Goal: Book appointment/travel/reservation

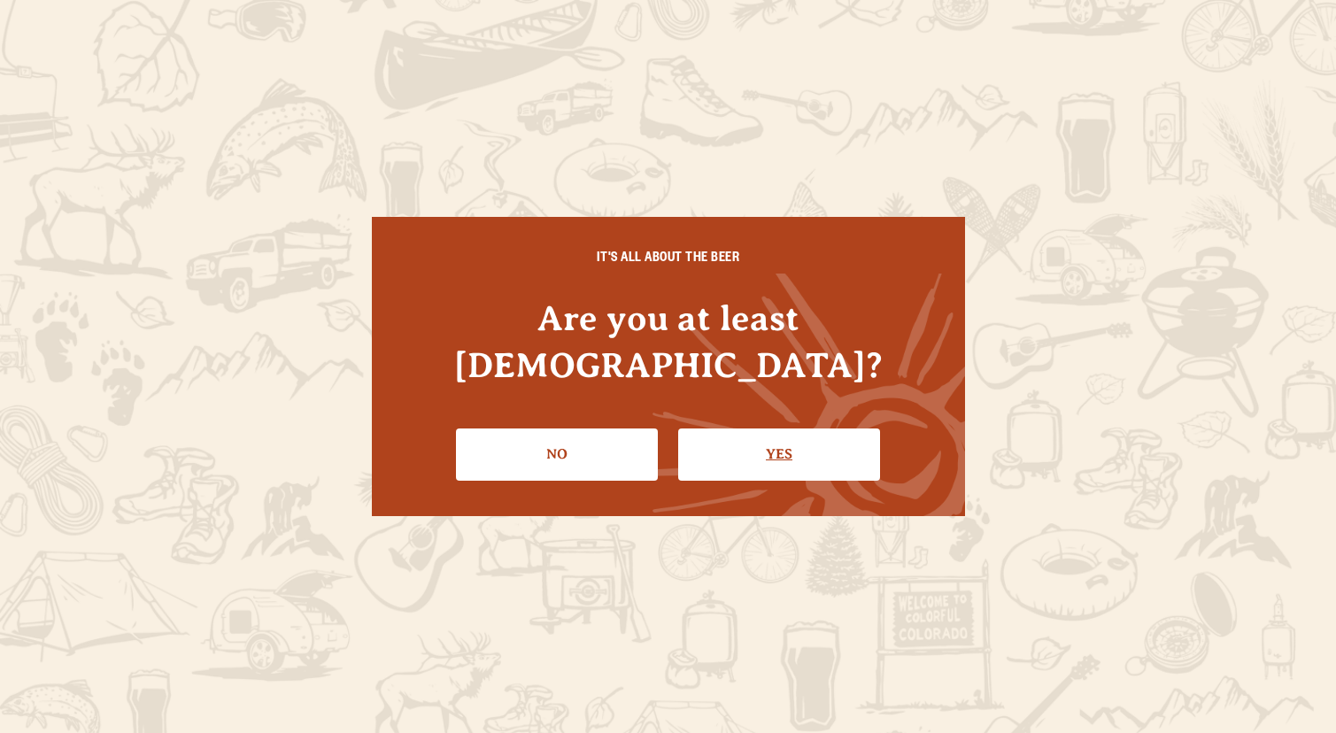
click at [742, 429] on link "Yes" at bounding box center [779, 454] width 202 height 51
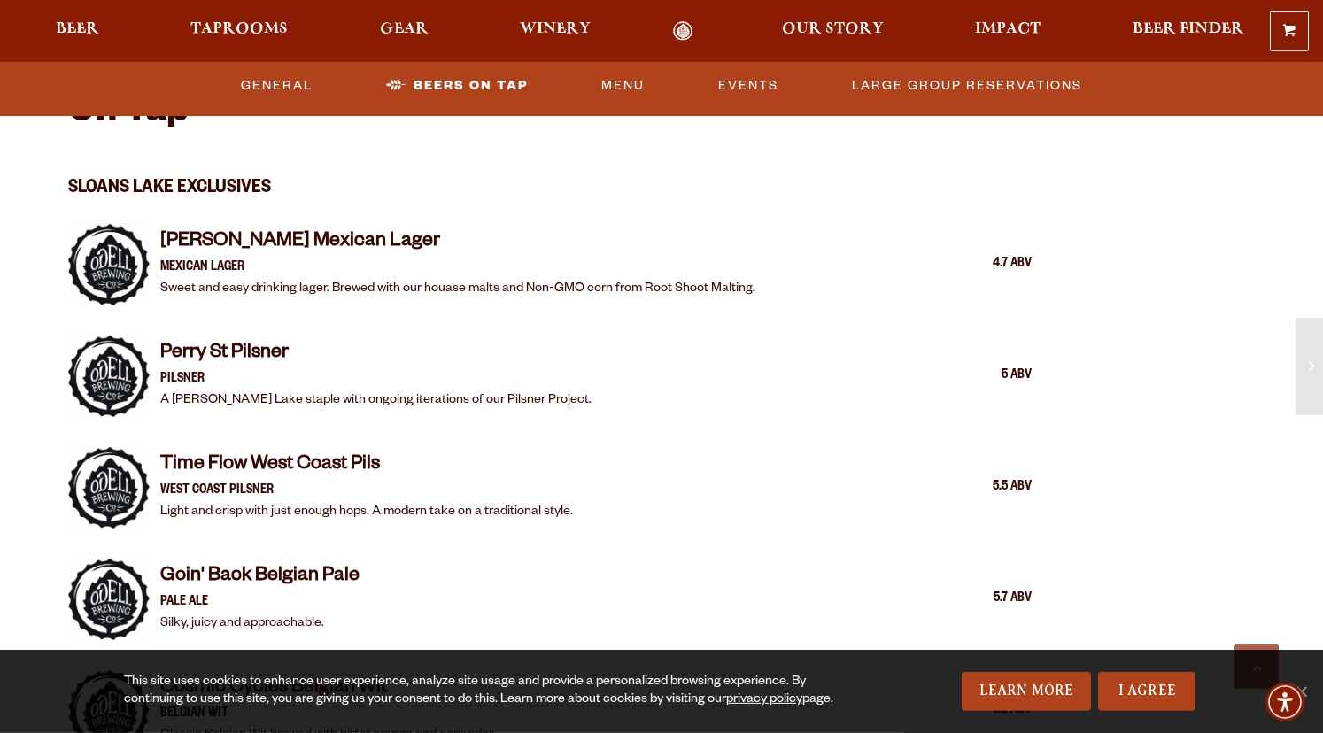
scroll to position [1693, 0]
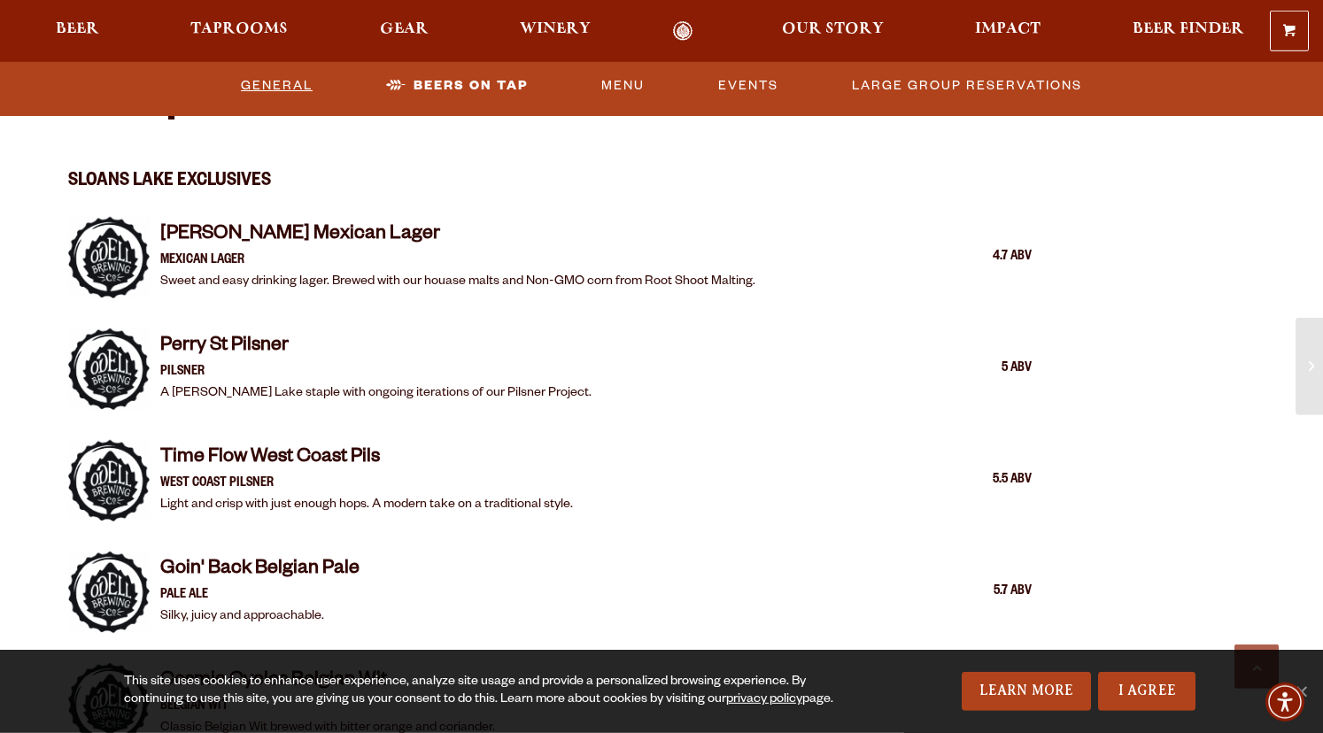
click at [259, 89] on link "General" at bounding box center [277, 86] width 86 height 41
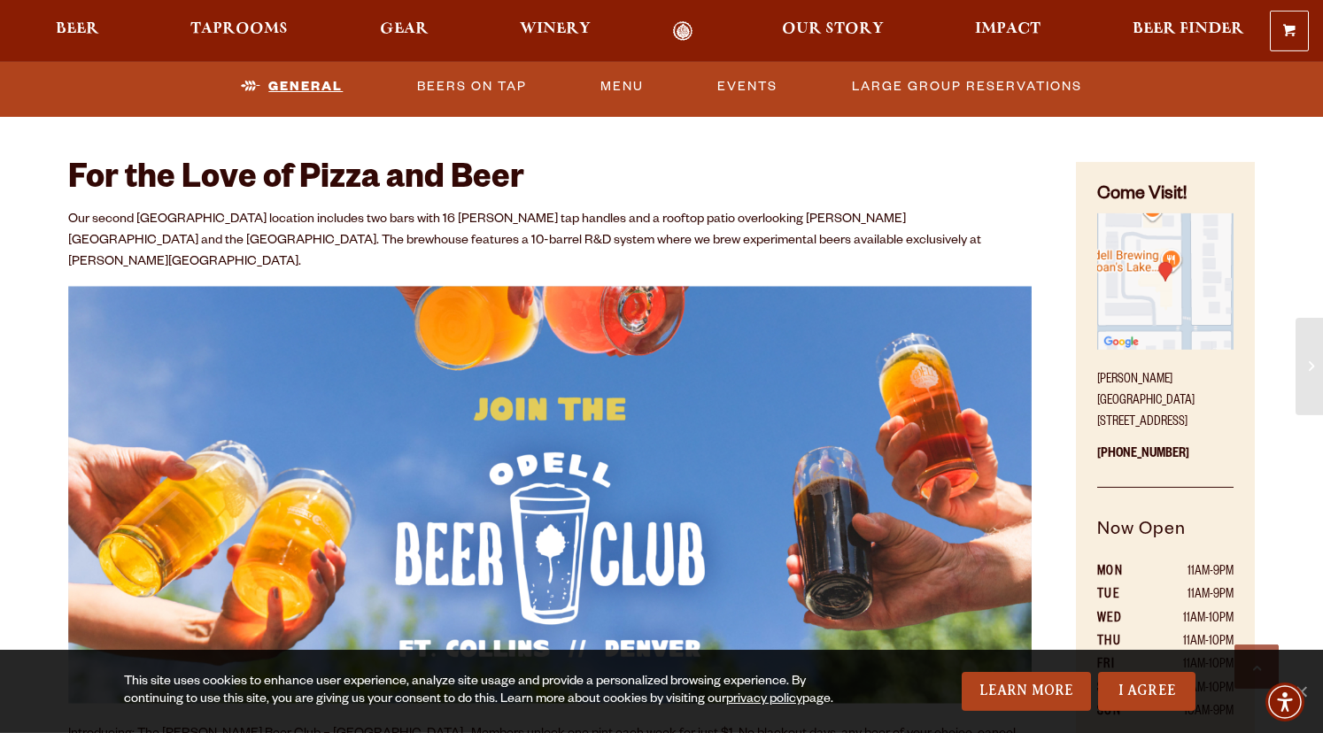
scroll to position [757, 0]
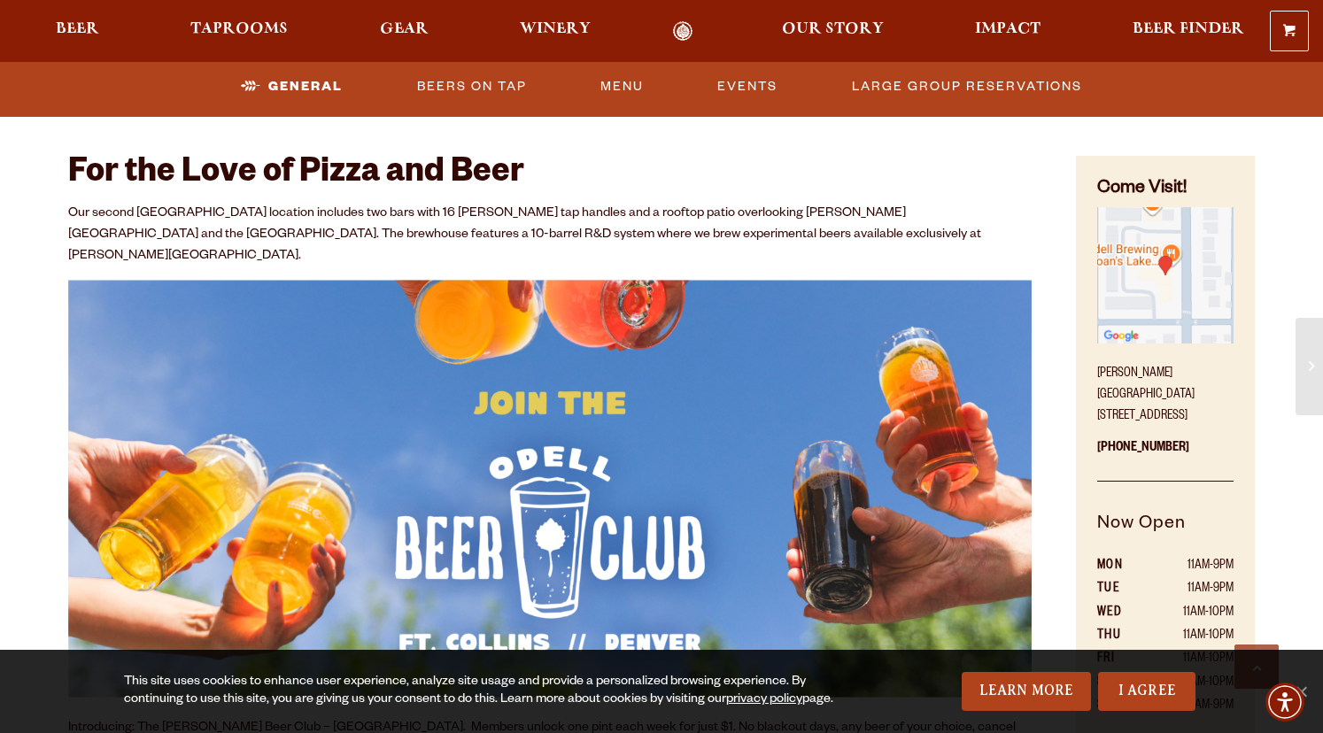
drag, startPoint x: 1096, startPoint y: 372, endPoint x: 1140, endPoint y: 413, distance: 59.5
click at [1140, 413] on div "Come Visit! [PERSON_NAME][GEOGRAPHIC_DATA] [STREET_ADDRESS] [PHONE_NUMBER] Now …" at bounding box center [1165, 522] width 179 height 733
copy p "[PERSON_NAME][GEOGRAPHIC_DATA] [STREET_ADDRESS]"
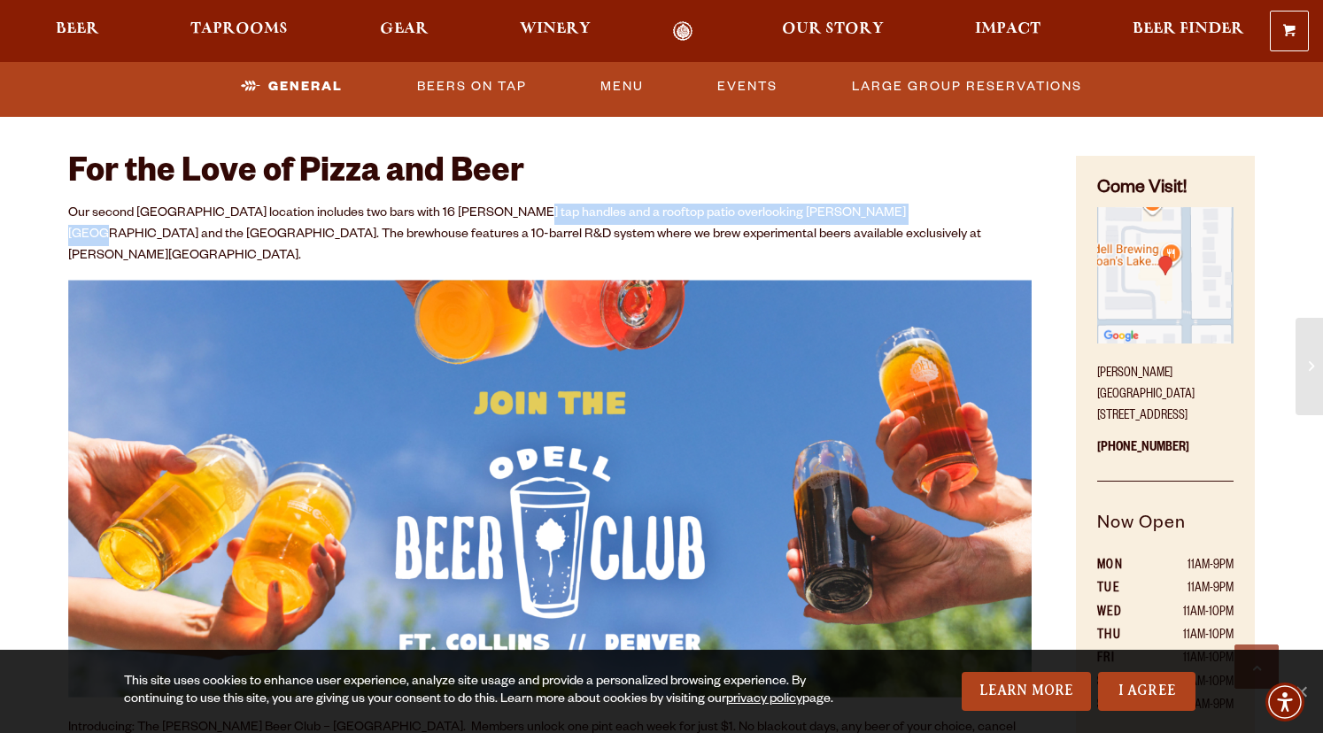
drag, startPoint x: 499, startPoint y: 216, endPoint x: 862, endPoint y: 217, distance: 363.1
click at [862, 217] on p "Our second [GEOGRAPHIC_DATA] location includes two bars with 16 [PERSON_NAME] t…" at bounding box center [550, 236] width 964 height 64
copy p "rooftop patio overlooking [PERSON_NAME][GEOGRAPHIC_DATA] and the [GEOGRAPHIC_DA…"
click at [878, 87] on link "Large Group Reservations" at bounding box center [967, 86] width 244 height 41
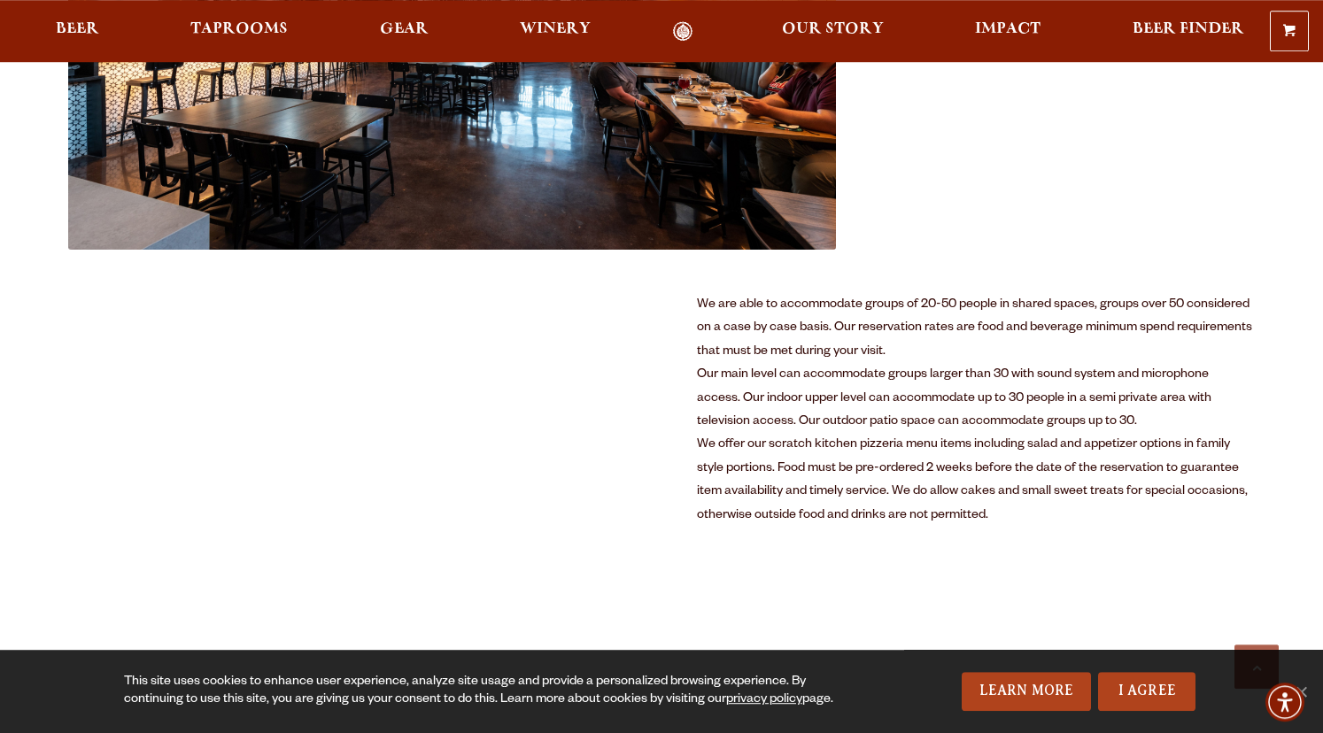
scroll to position [850, 0]
